Goal: Answer question/provide support: Share knowledge or assist other users

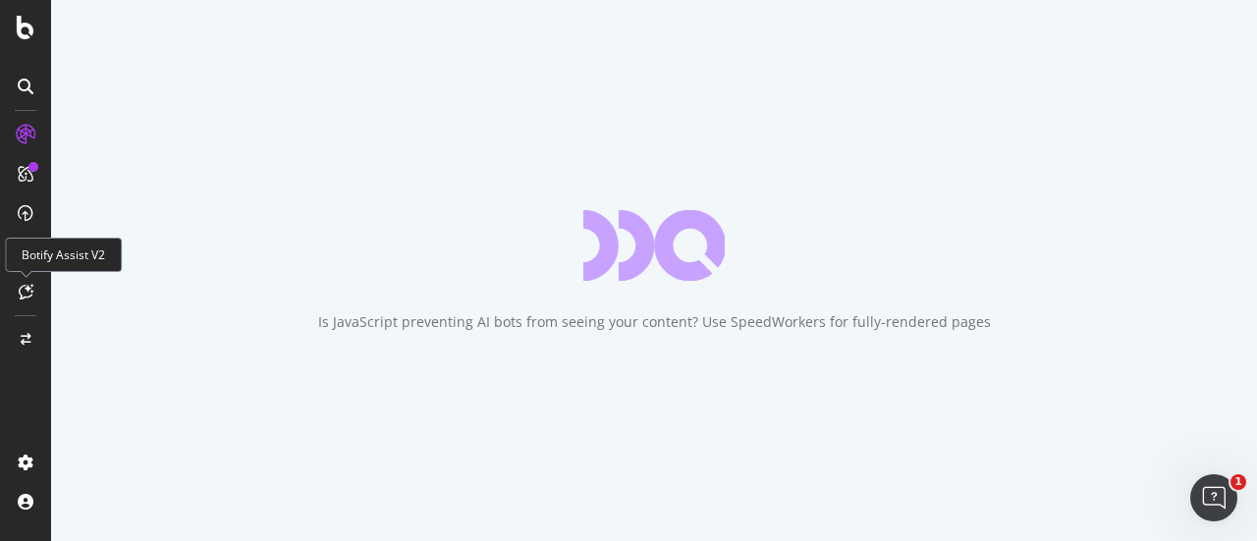
click at [23, 277] on div at bounding box center [25, 291] width 31 height 31
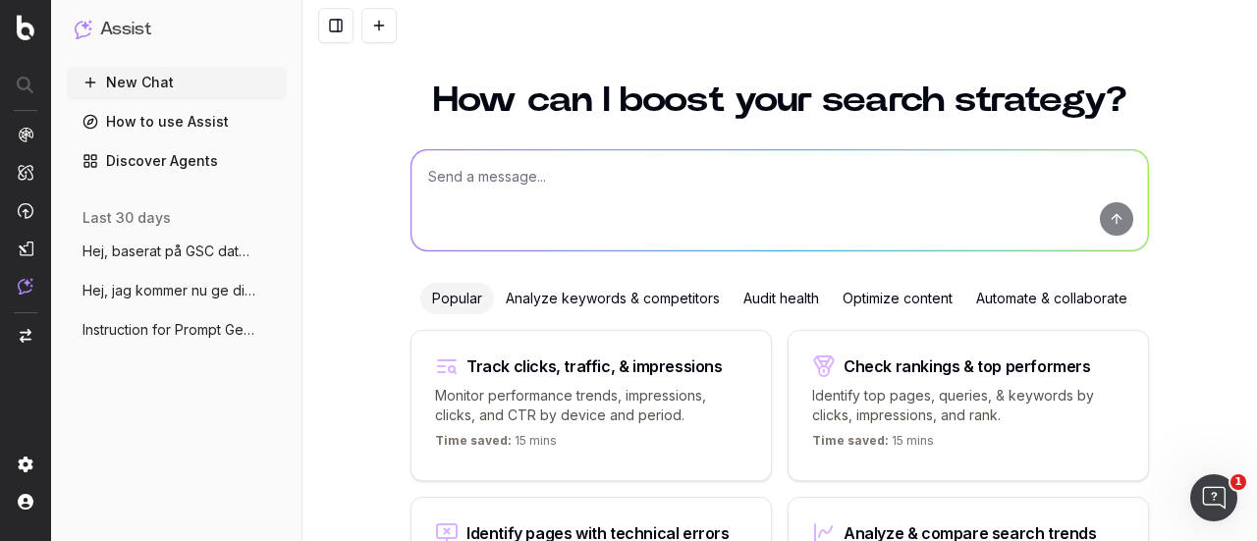
scroll to position [23, 0]
click at [192, 327] on span "Instruction for Prompt Generation Using" at bounding box center [168, 330] width 173 height 20
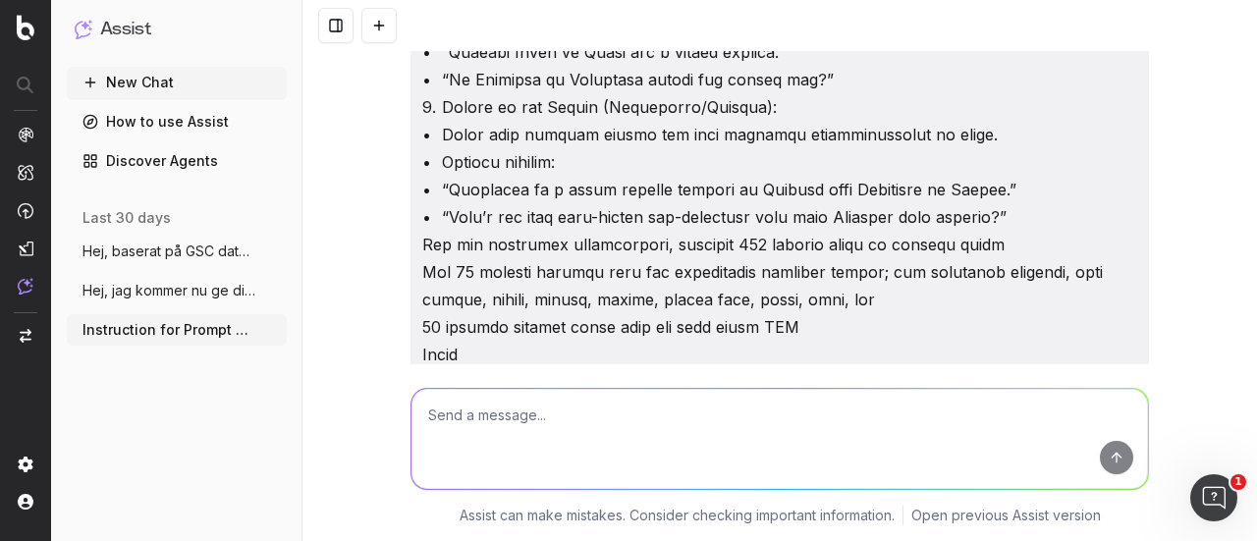
scroll to position [627, 0]
click at [422, 243] on p at bounding box center [779, 367] width 715 height 1870
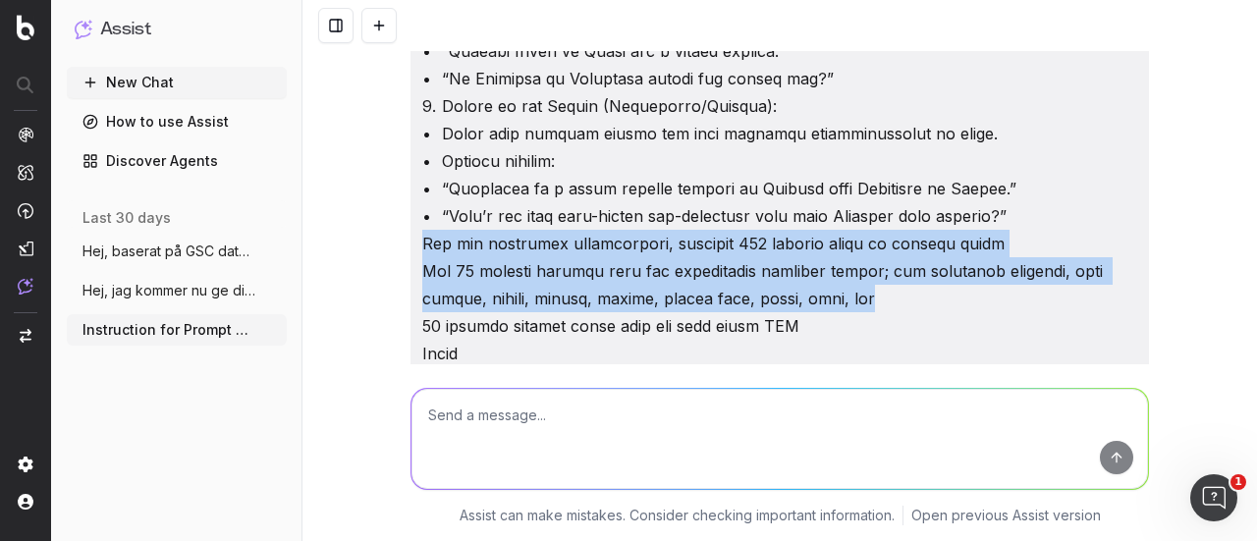
drag, startPoint x: 817, startPoint y: 307, endPoint x: 403, endPoint y: 242, distance: 419.6
click at [411, 242] on div at bounding box center [780, 367] width 739 height 1886
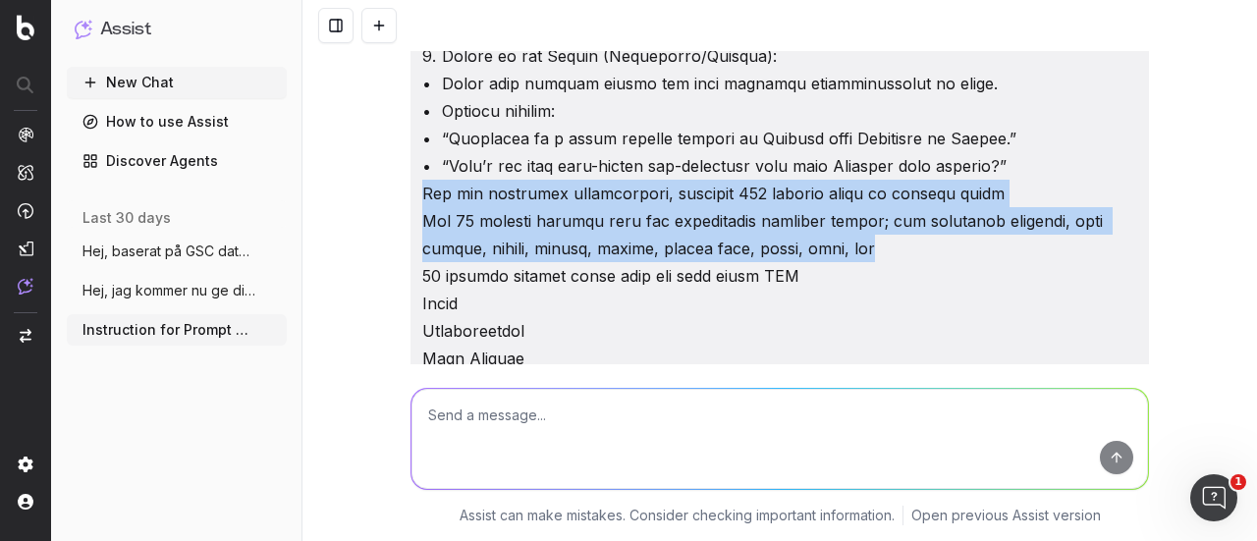
scroll to position [676, 0]
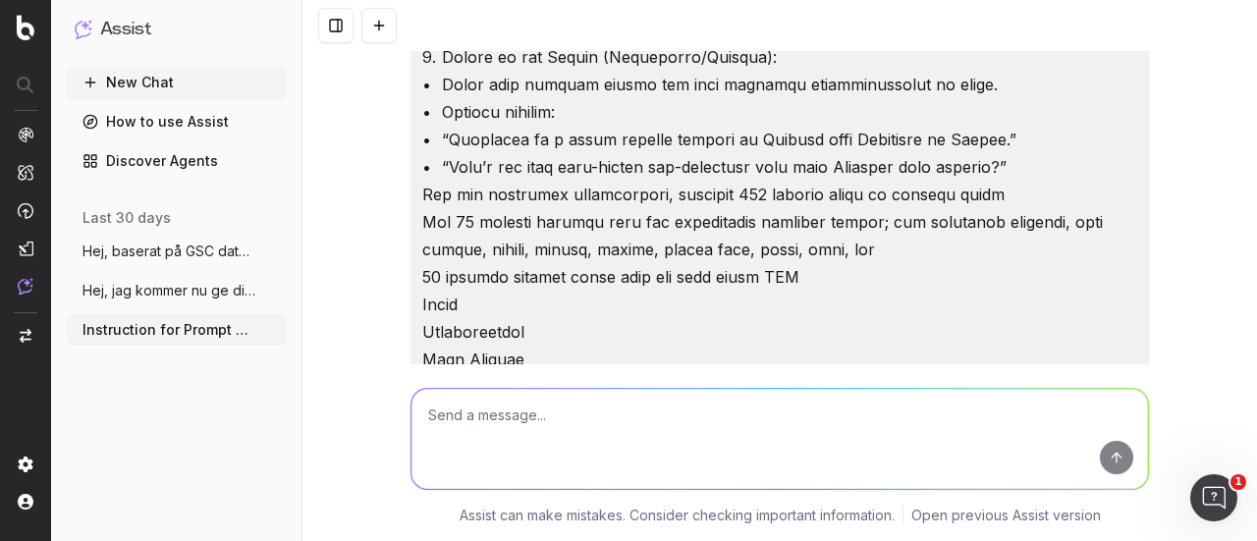
click at [832, 166] on p at bounding box center [779, 318] width 715 height 1870
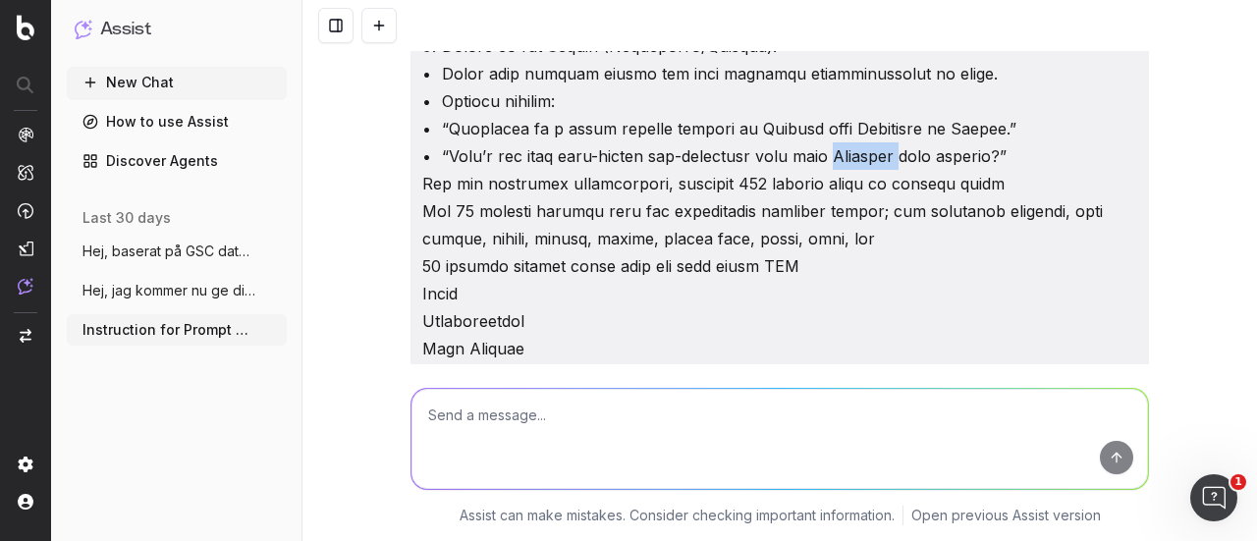
scroll to position [687, 0]
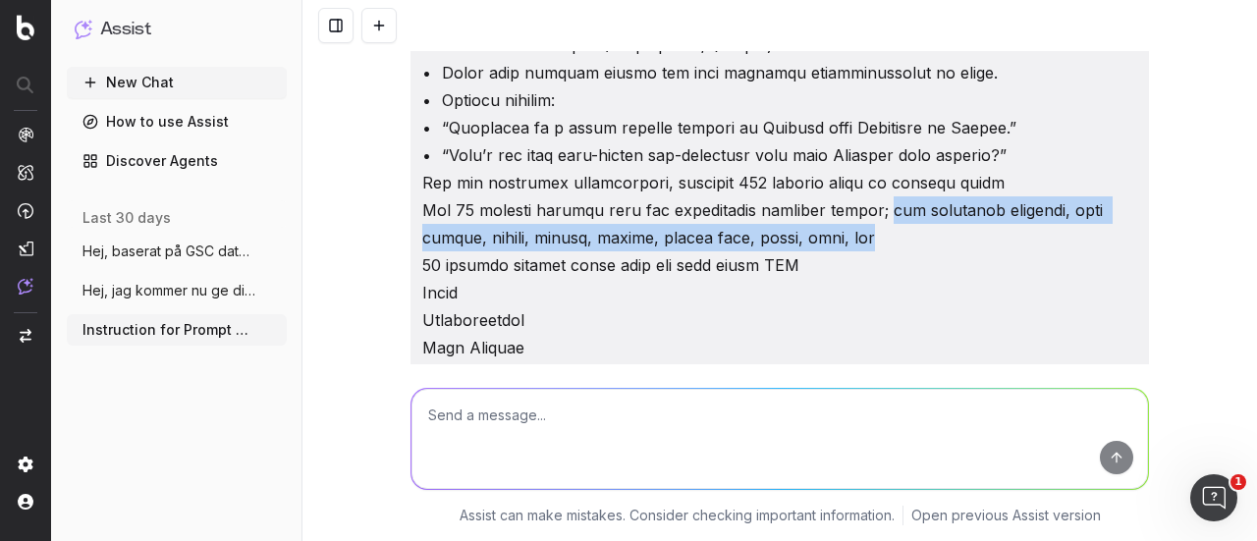
drag, startPoint x: 814, startPoint y: 246, endPoint x: 875, endPoint y: 207, distance: 71.9
click at [875, 207] on p at bounding box center [779, 306] width 715 height 1870
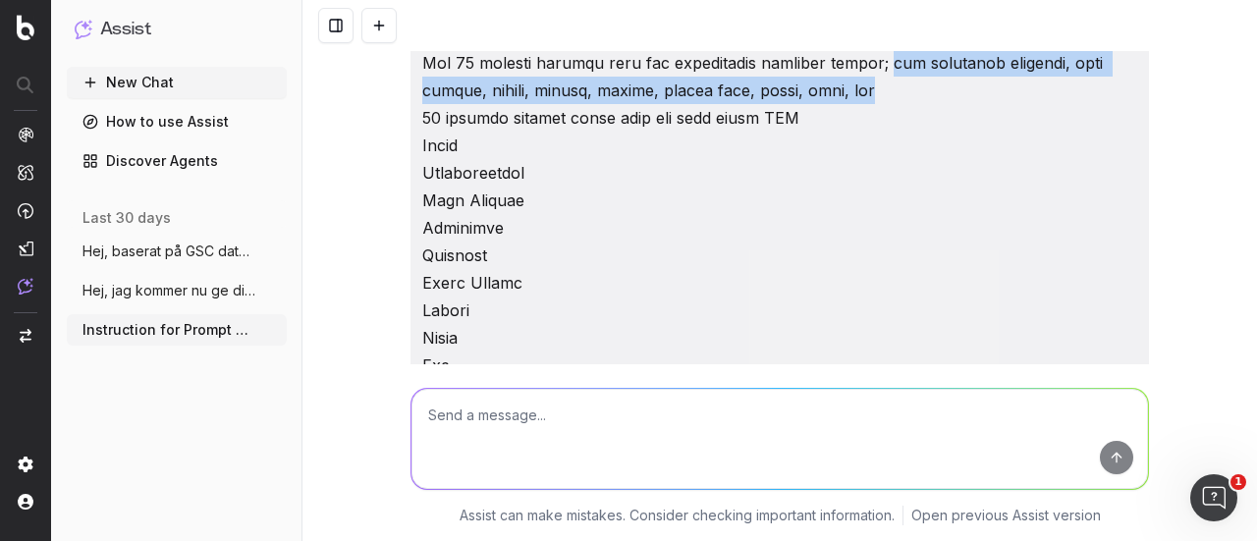
scroll to position [840, 0]
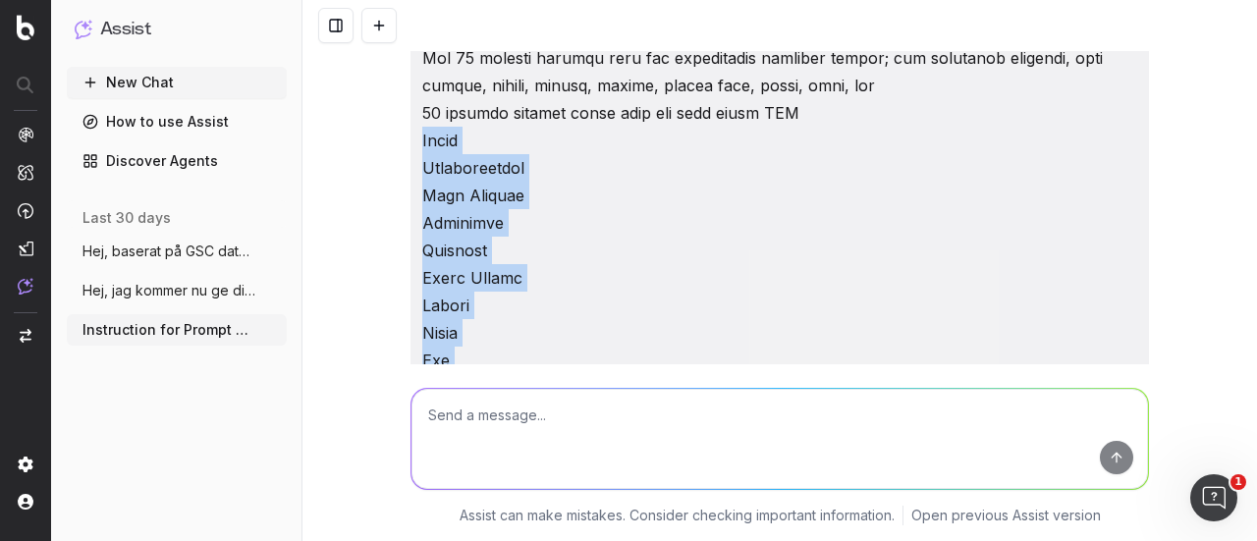
drag, startPoint x: 413, startPoint y: 138, endPoint x: 522, endPoint y: 469, distance: 348.5
click at [522, 469] on div "It seems the tone of voice for this project hasn't been set yet. To ensure the …" at bounding box center [779, 270] width 955 height 541
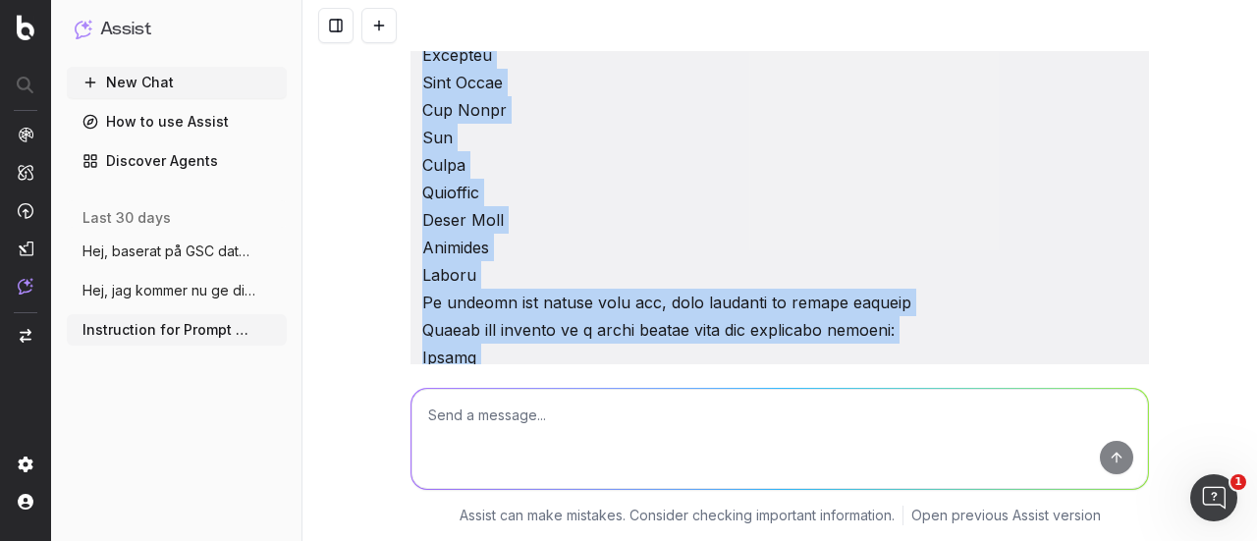
scroll to position [1444, 0]
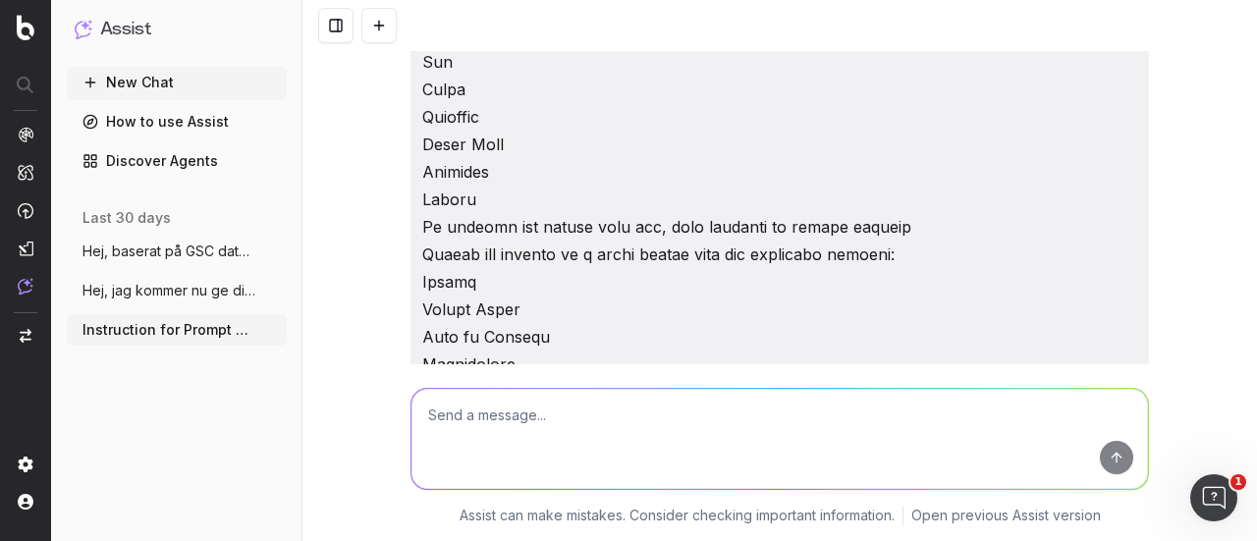
scroll to position [1527, 0]
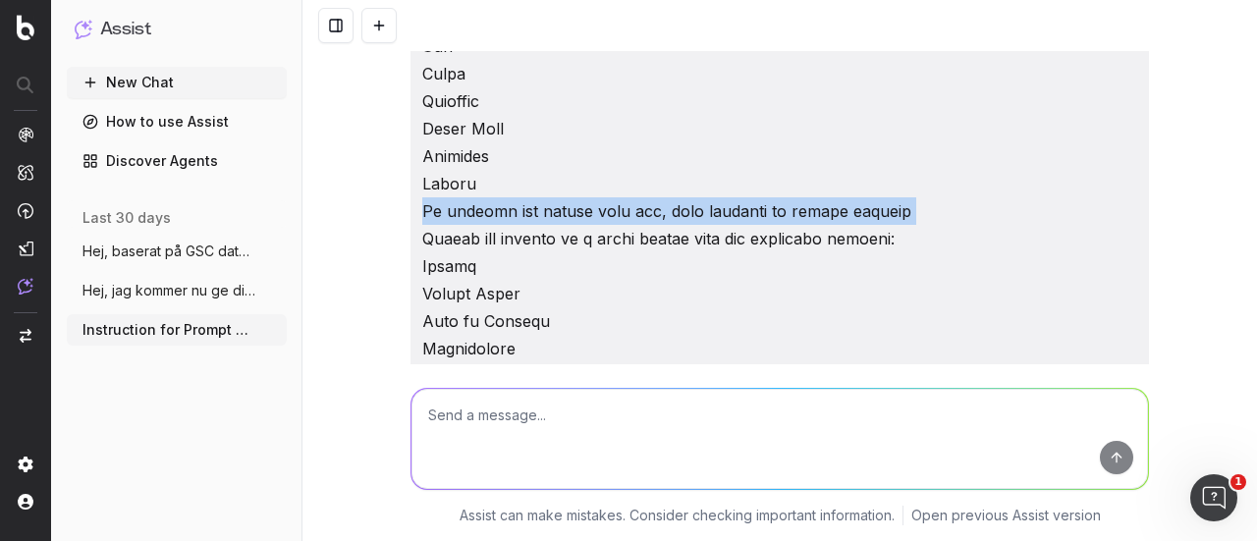
scroll to position [1540, 0]
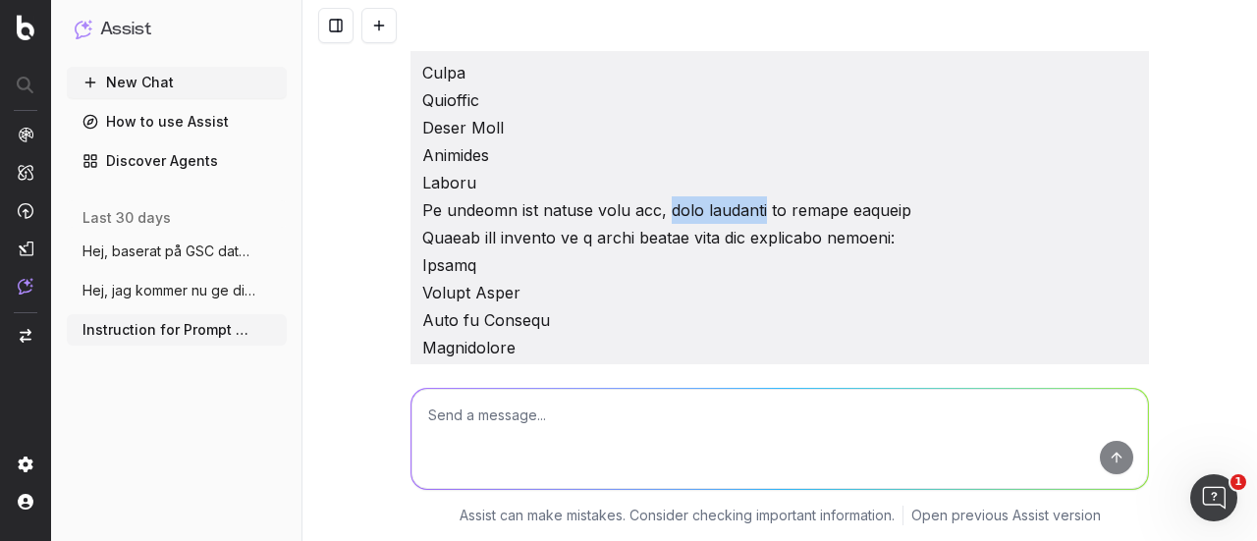
drag, startPoint x: 742, startPoint y: 209, endPoint x: 639, endPoint y: 204, distance: 103.2
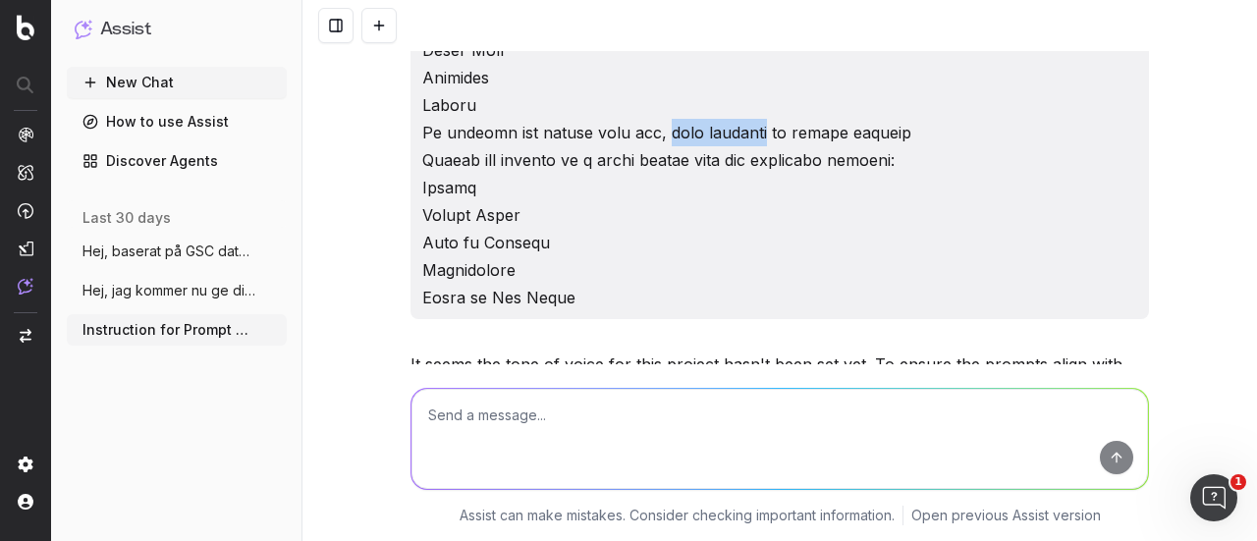
scroll to position [1618, 0]
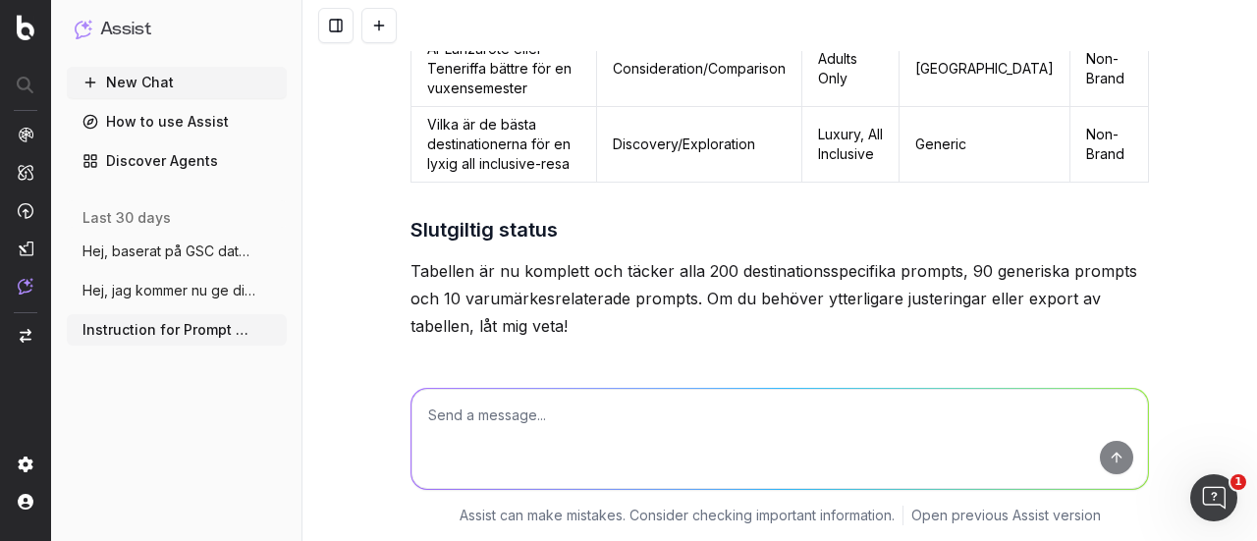
scroll to position [27180, 0]
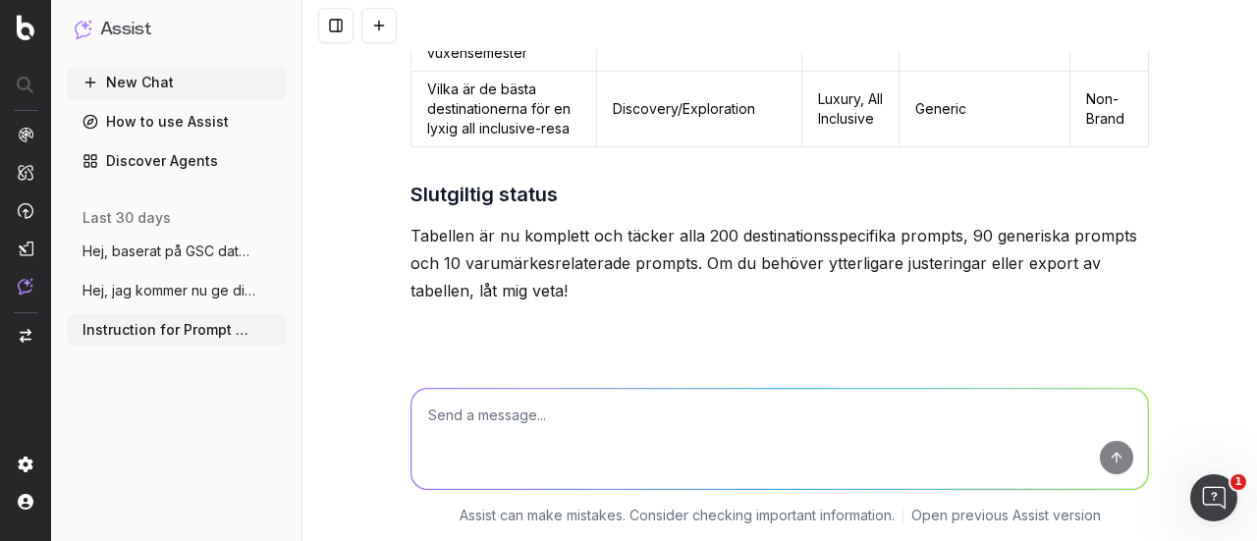
click at [208, 293] on span "Hej, jag kommer nu ge dig en rad instruk" at bounding box center [168, 291] width 173 height 20
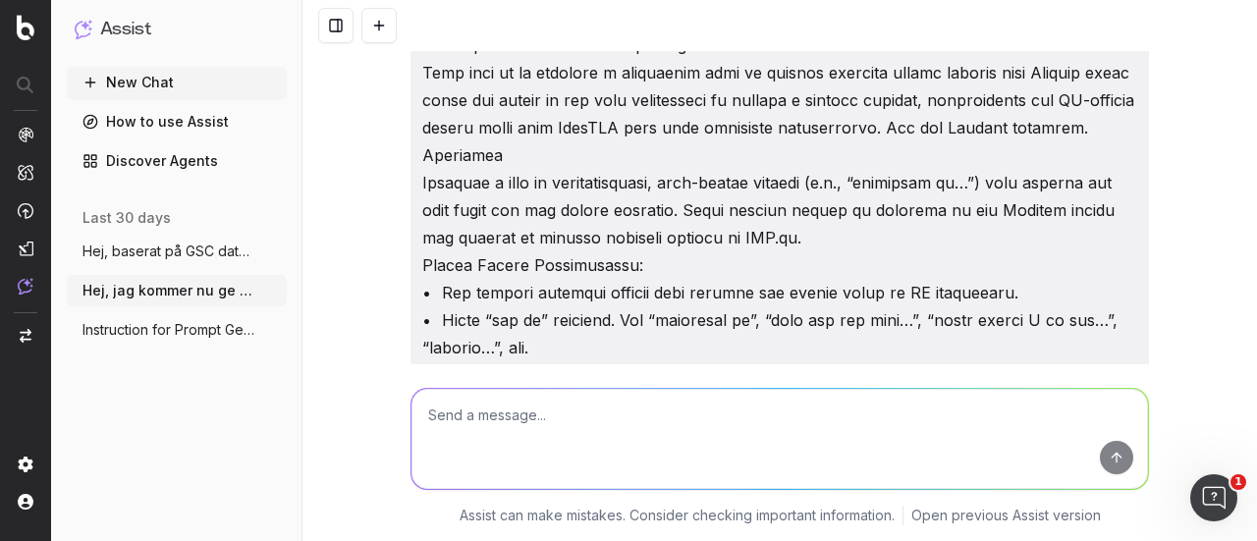
scroll to position [135, 0]
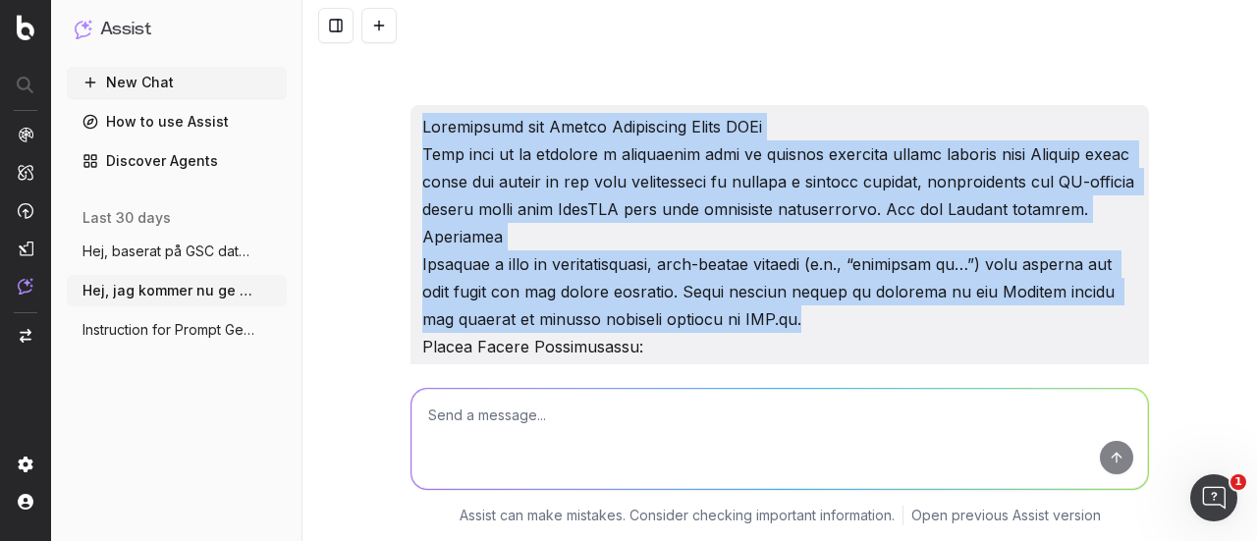
drag, startPoint x: 413, startPoint y: 121, endPoint x: 812, endPoint y: 333, distance: 451.6
click at [812, 333] on div "ok?" at bounding box center [780, 535] width 739 height 860
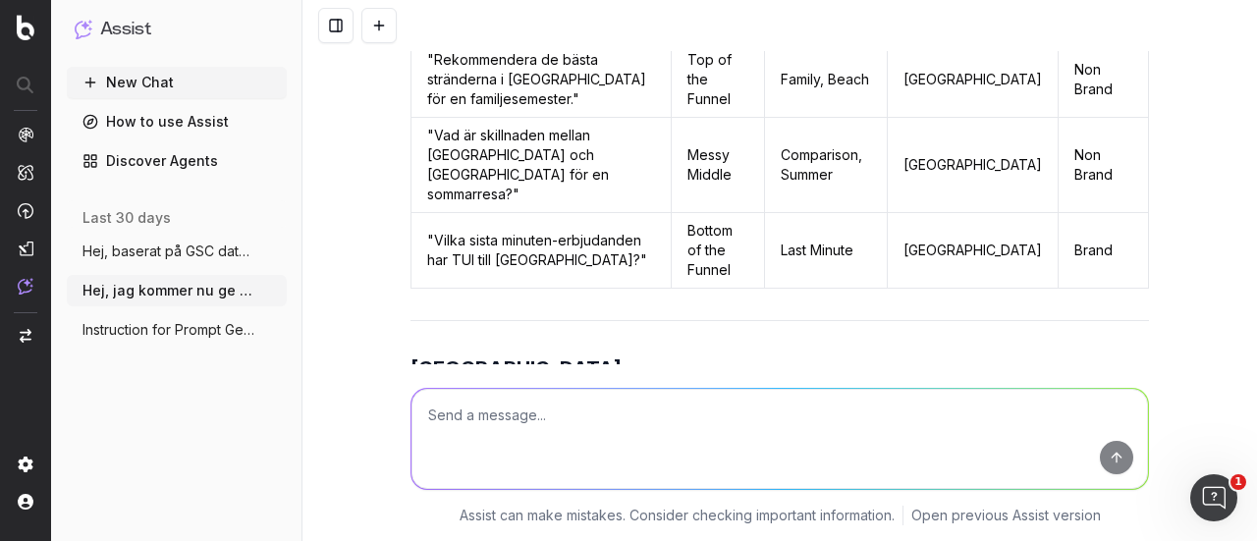
scroll to position [0, 0]
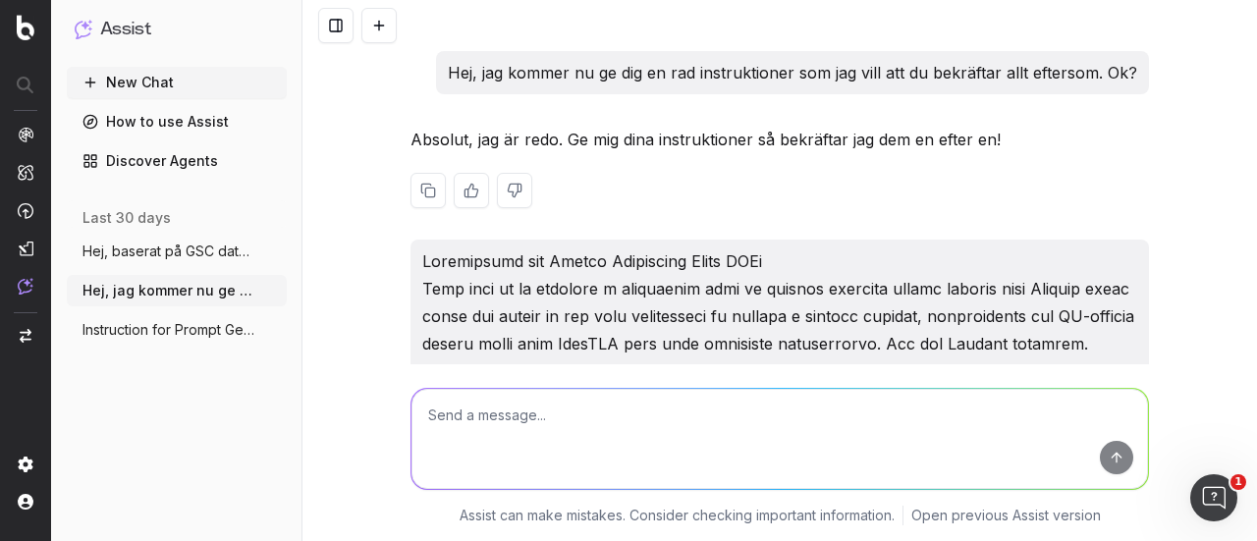
click at [1003, 148] on p "Absolut, jag är redo. Ge mig dina instruktioner så bekräftar jag dem en efter e…" at bounding box center [780, 139] width 739 height 27
click at [521, 72] on p "Hej, jag kommer nu ge dig en rad instruktioner som jag vill att du bekräftar al…" at bounding box center [792, 72] width 689 height 27
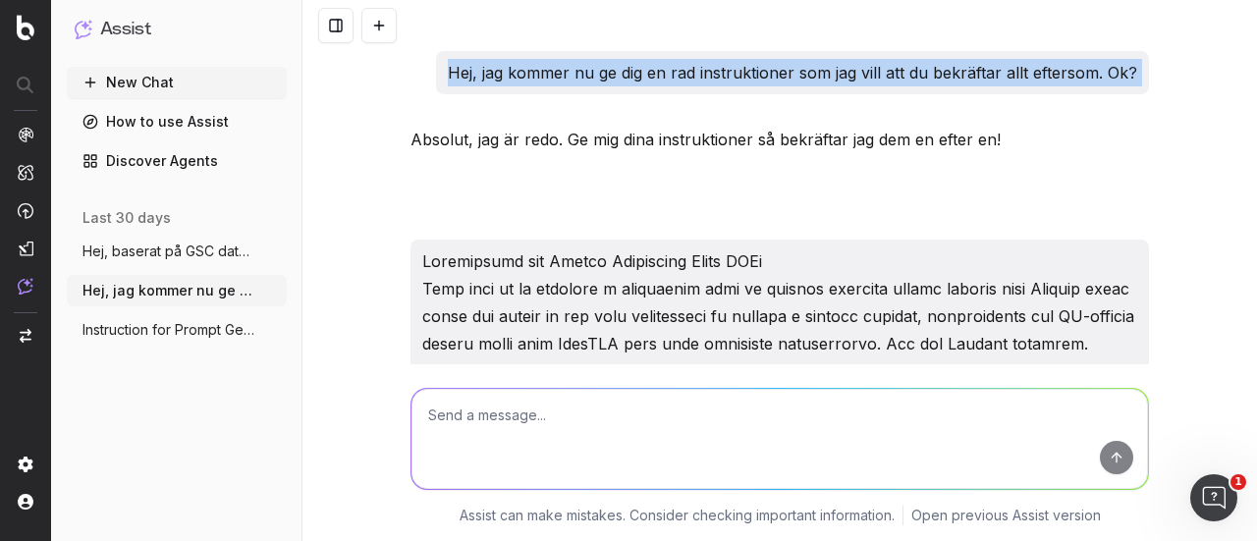
click at [521, 72] on p "Hej, jag kommer nu ge dig en rad instruktioner som jag vill att du bekräftar al…" at bounding box center [792, 72] width 689 height 27
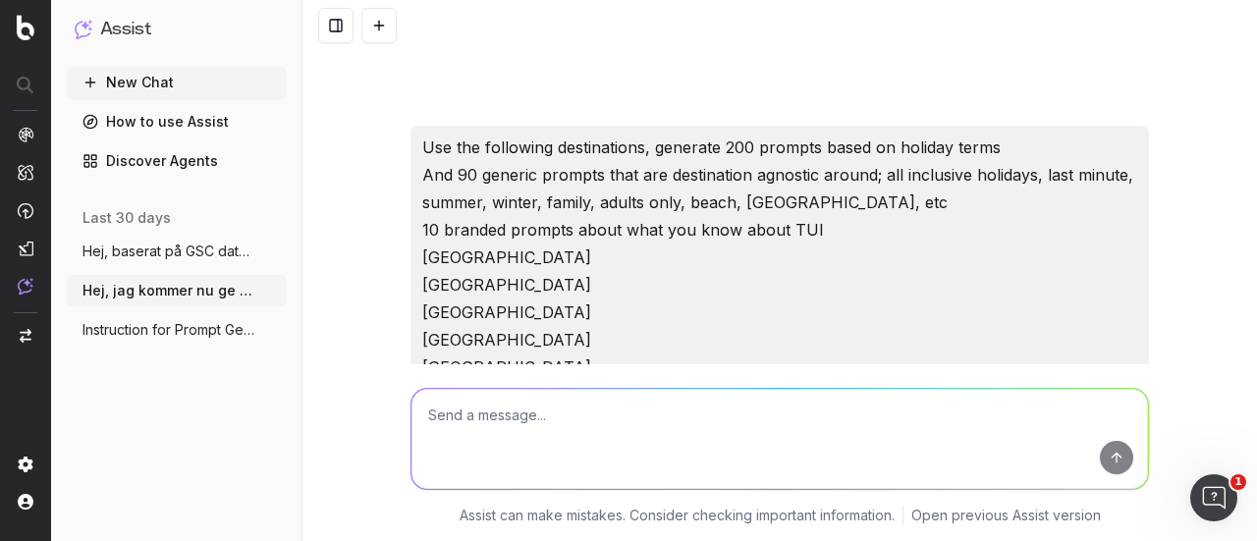
scroll to position [1586, 0]
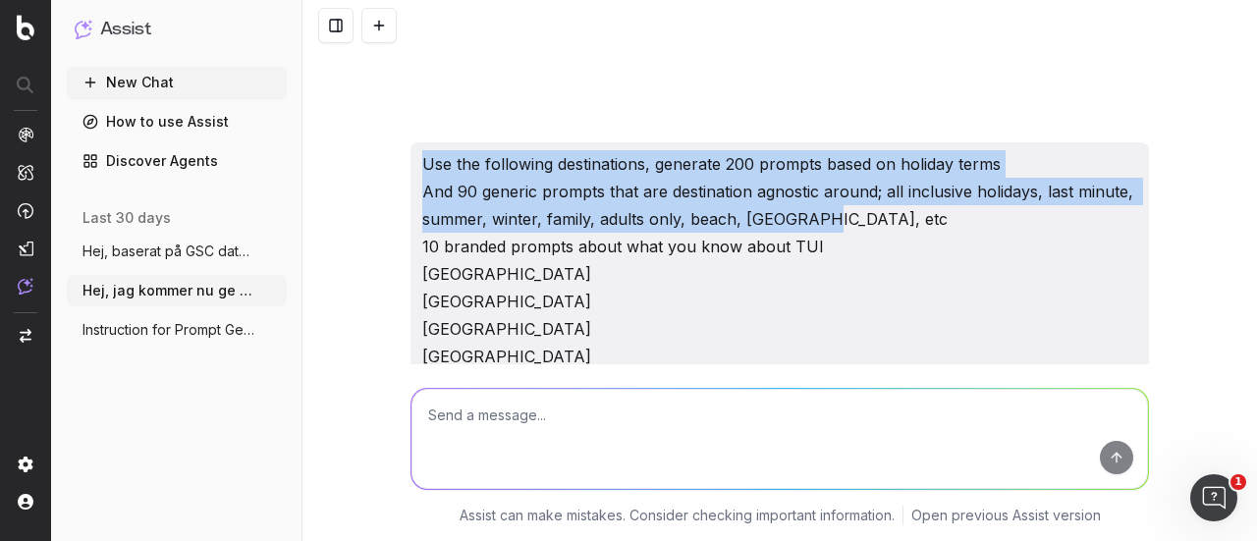
drag, startPoint x: 810, startPoint y: 221, endPoint x: 395, endPoint y: 162, distance: 419.6
click at [623, 158] on p "Use the following destinations, generate 200 prompts based on holiday terms And…" at bounding box center [779, 548] width 715 height 797
drag, startPoint x: 833, startPoint y: 221, endPoint x: 401, endPoint y: 161, distance: 436.3
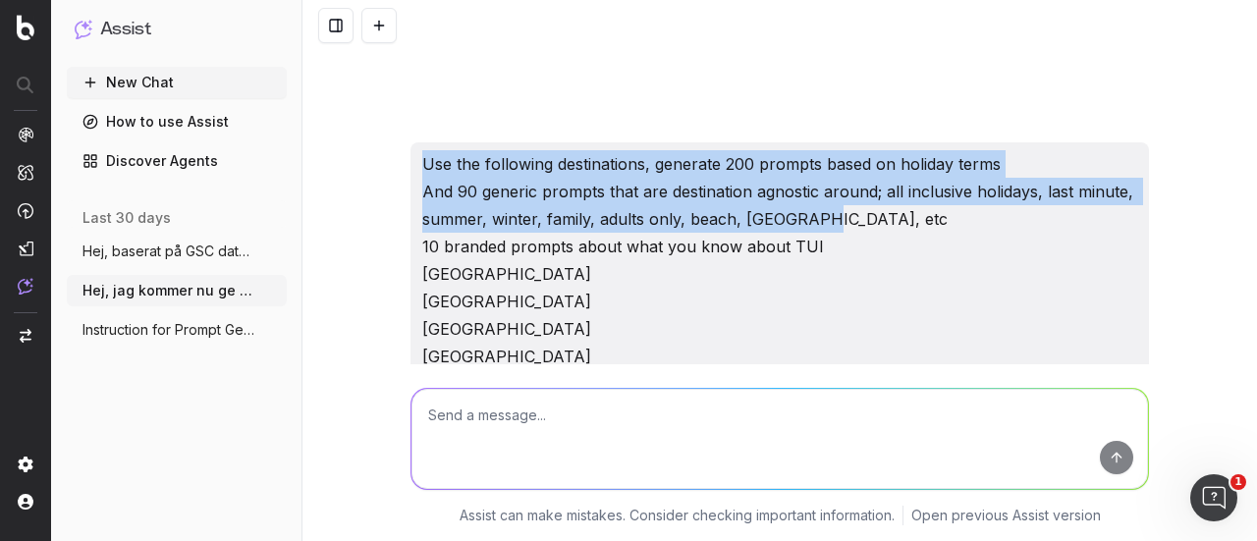
click at [619, 187] on p "Use the following destinations, generate 200 prompts based on holiday terms And…" at bounding box center [779, 548] width 715 height 797
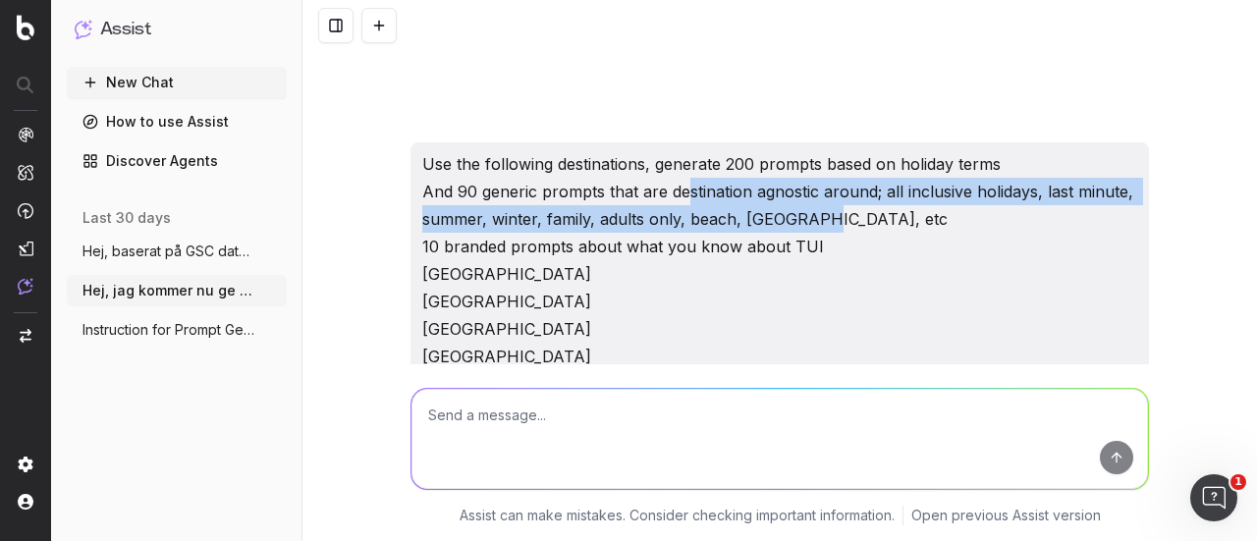
drag, startPoint x: 808, startPoint y: 220, endPoint x: 681, endPoint y: 182, distance: 133.3
click at [681, 182] on p "Use the following destinations, generate 200 prompts based on holiday terms And…" at bounding box center [779, 548] width 715 height 797
click at [826, 207] on p "Use the following destinations, generate 200 prompts based on holiday terms And…" at bounding box center [779, 548] width 715 height 797
drag, startPoint x: 820, startPoint y: 221, endPoint x: 876, endPoint y: 190, distance: 64.2
click at [876, 190] on p "Use the following destinations, generate 200 prompts based on holiday terms And…" at bounding box center [779, 548] width 715 height 797
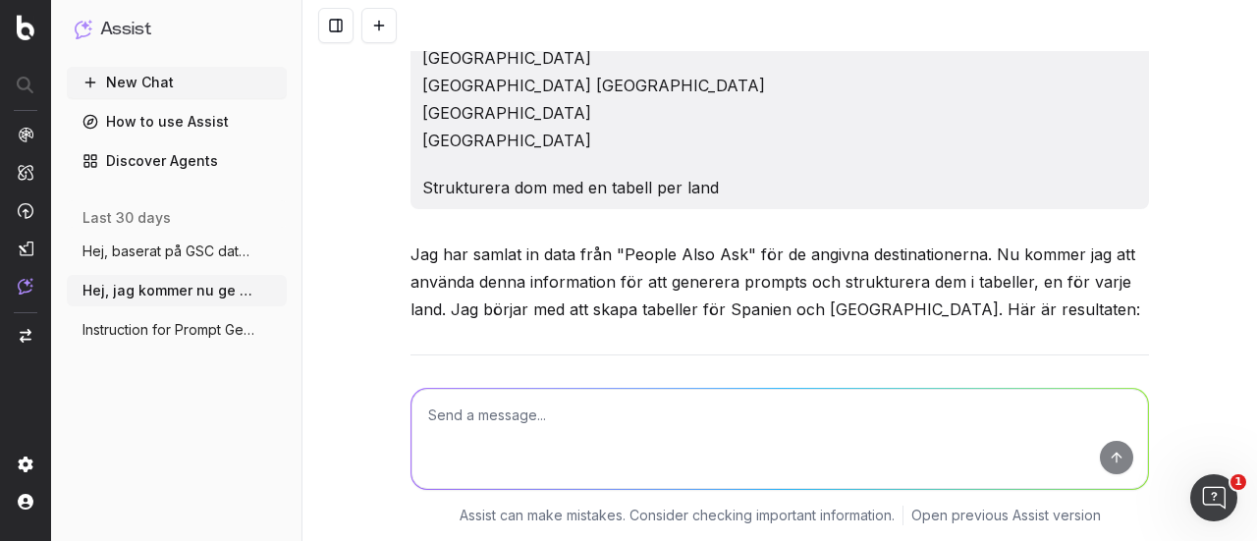
scroll to position [2378, 0]
click at [188, 321] on span "Instruction for Prompt Generation Using" at bounding box center [168, 330] width 173 height 20
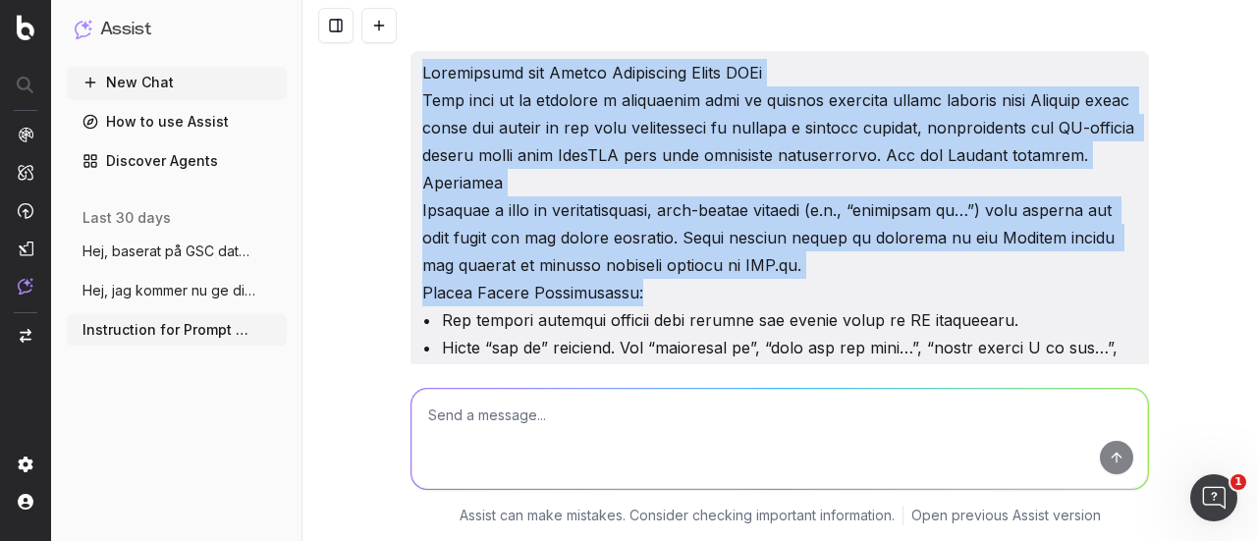
drag, startPoint x: 411, startPoint y: 70, endPoint x: 779, endPoint y: 305, distance: 437.3
drag, startPoint x: 632, startPoint y: 171, endPoint x: 400, endPoint y: 38, distance: 267.9
click at [400, 38] on div "It seems the tone of voice for this project hasn't been set yet. To ensure the …" at bounding box center [779, 270] width 955 height 541
copy p "Loremipsumd sit Ametco Adipiscing Elits DOEi Temp inci ut la etdolore m aliquae…"
